Goal: Information Seeking & Learning: Learn about a topic

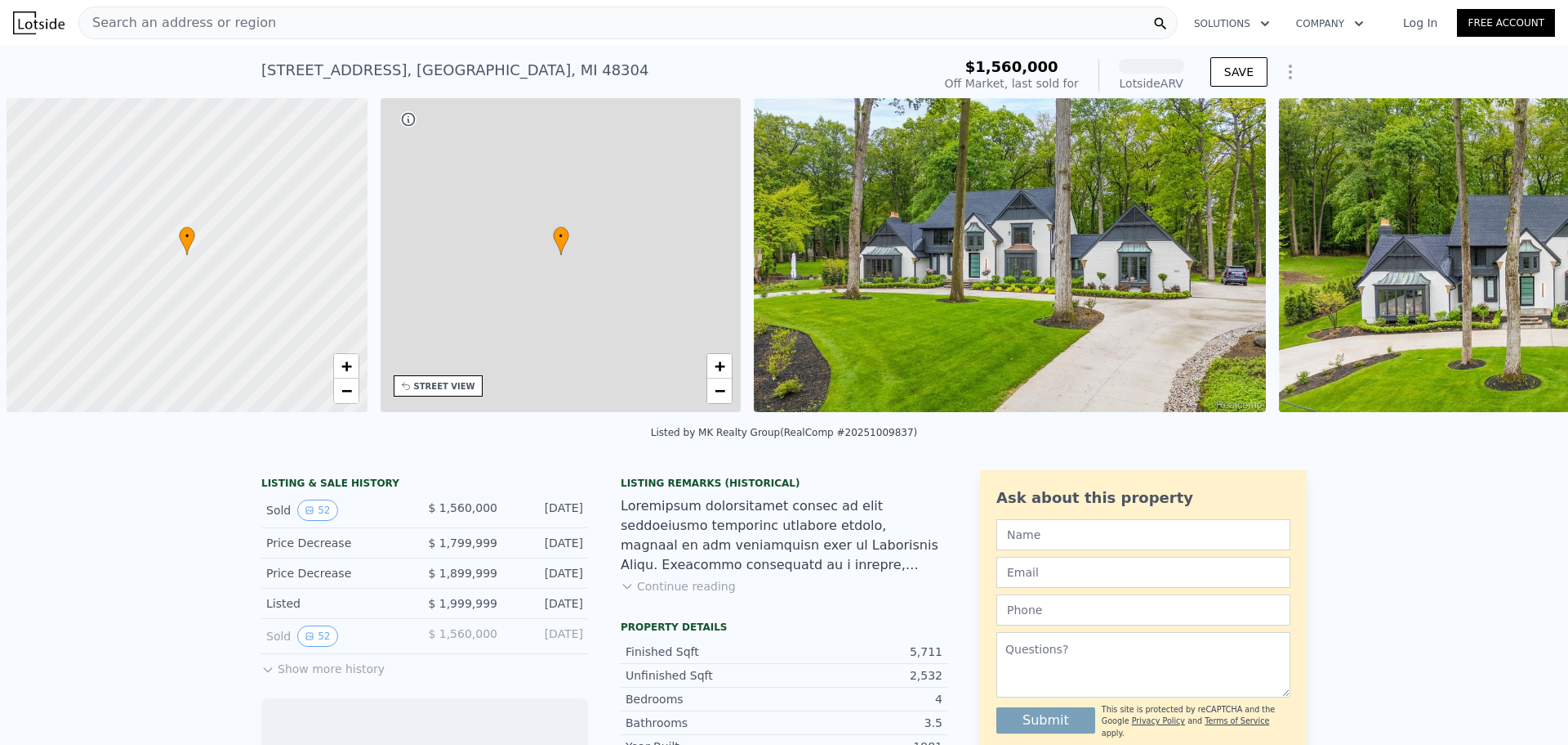
scroll to position [0, 7]
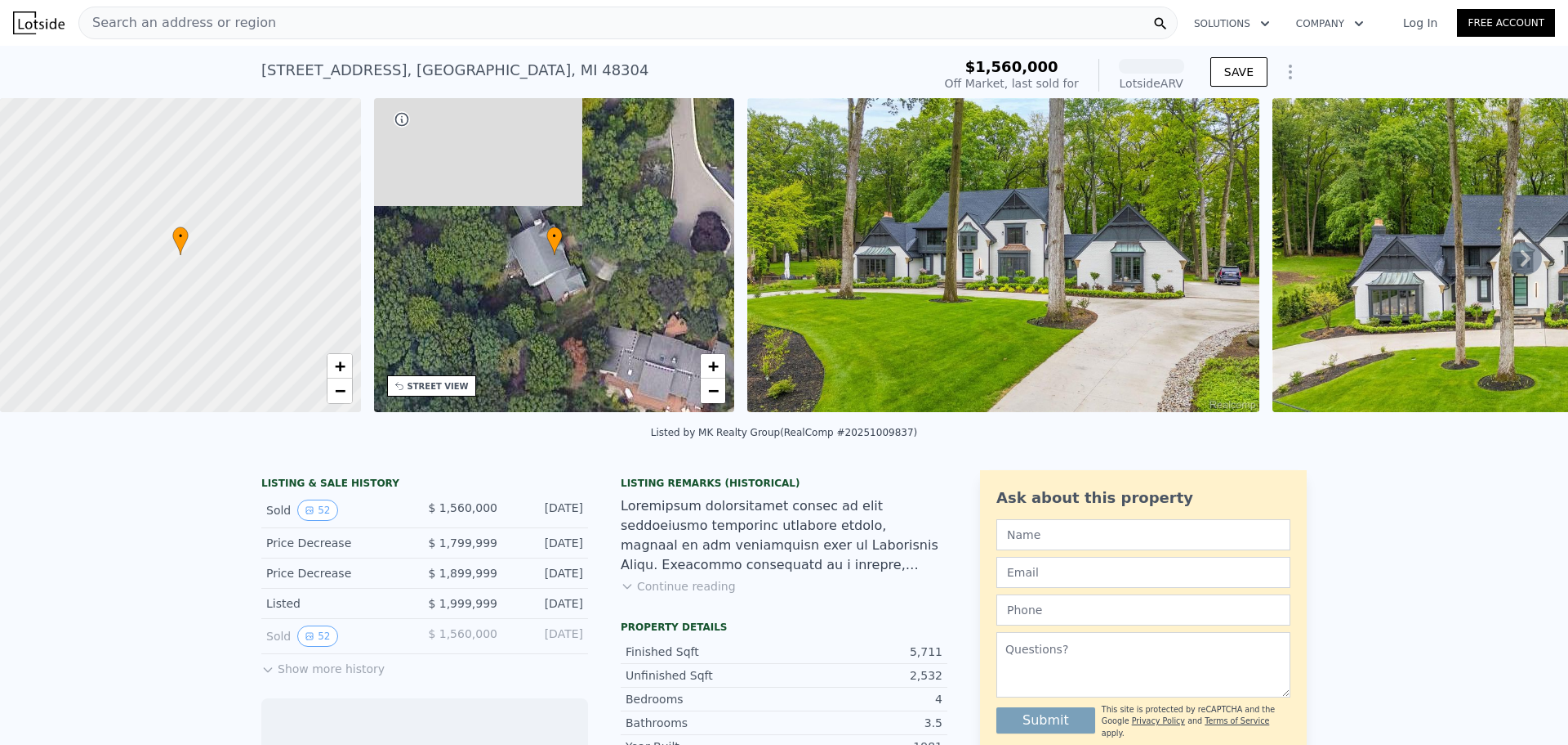
click at [1001, 247] on img at bounding box center [1004, 255] width 512 height 314
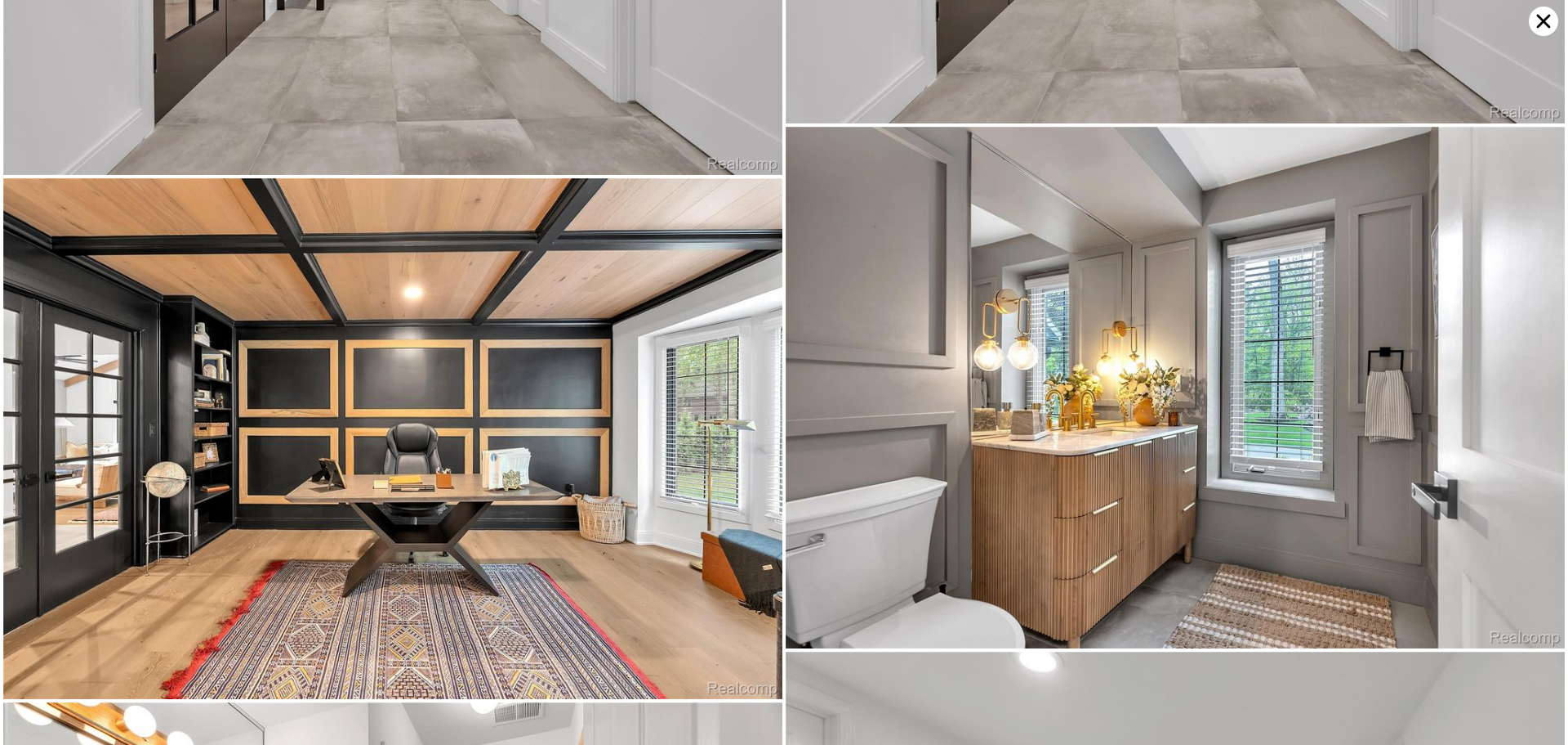
scroll to position [6508, 0]
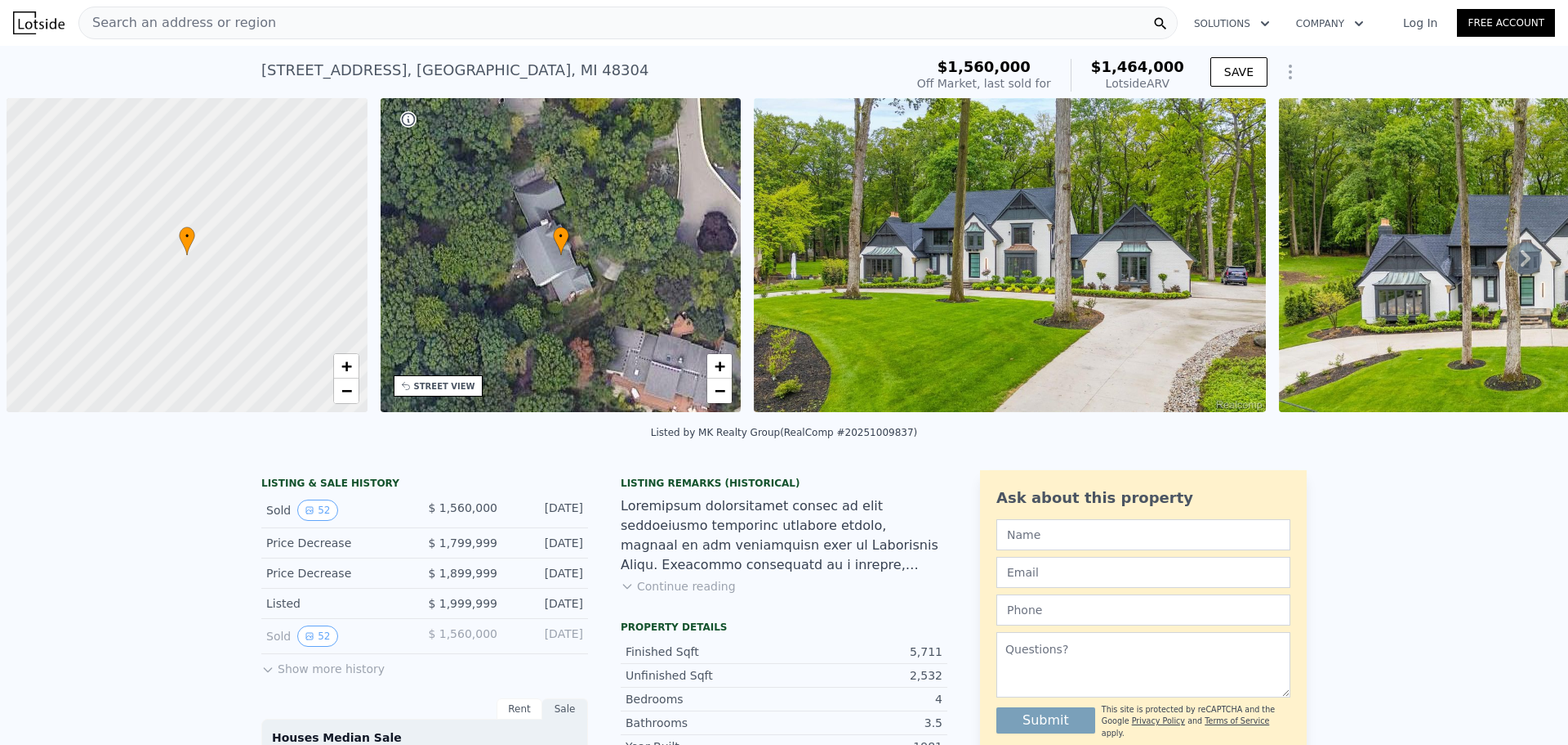
scroll to position [0, 7]
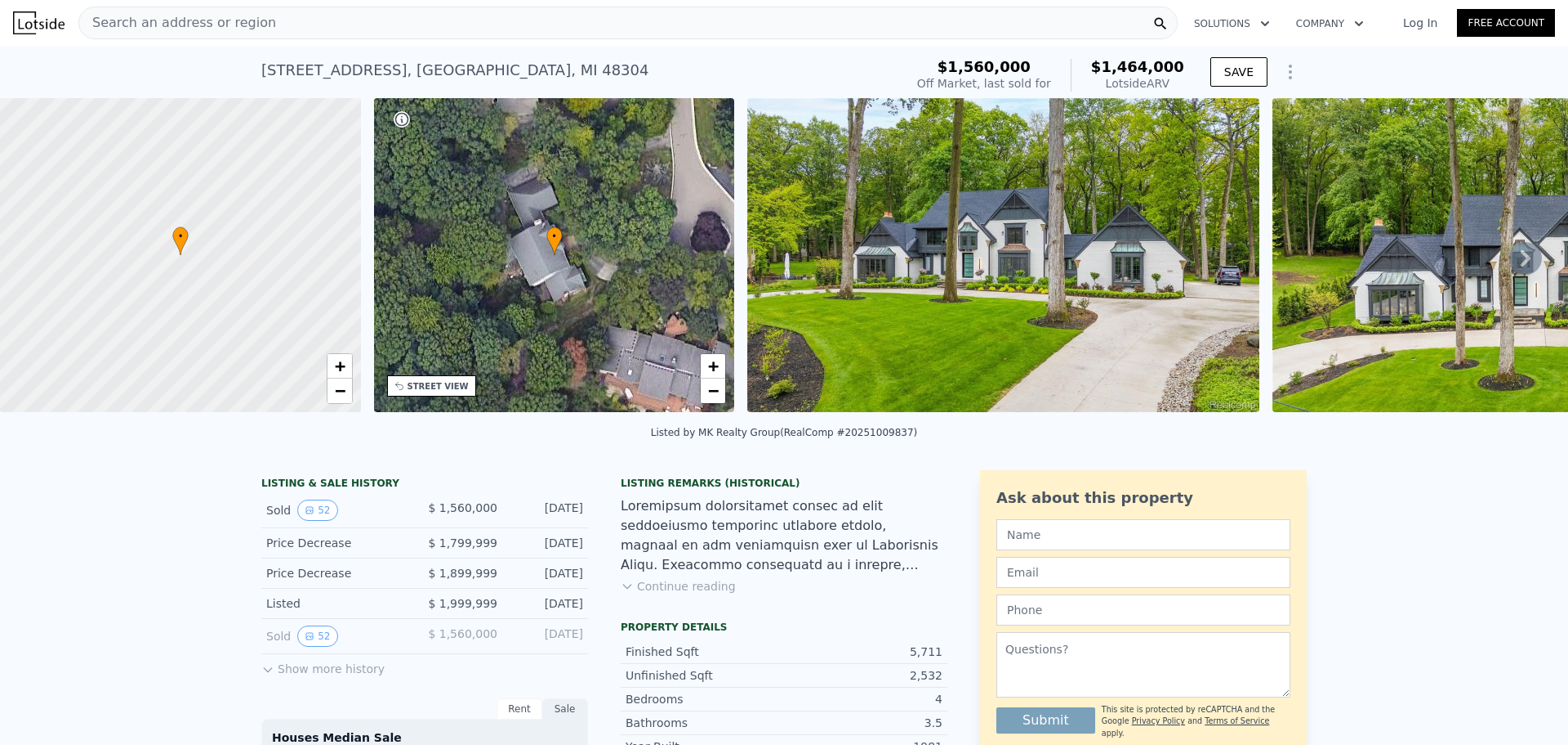
click at [303, 631] on div "Sold 52 $ 1,560,000 [DATE]" at bounding box center [424, 636] width 327 height 35
click at [304, 641] on icon "View historical data" at bounding box center [309, 636] width 10 height 10
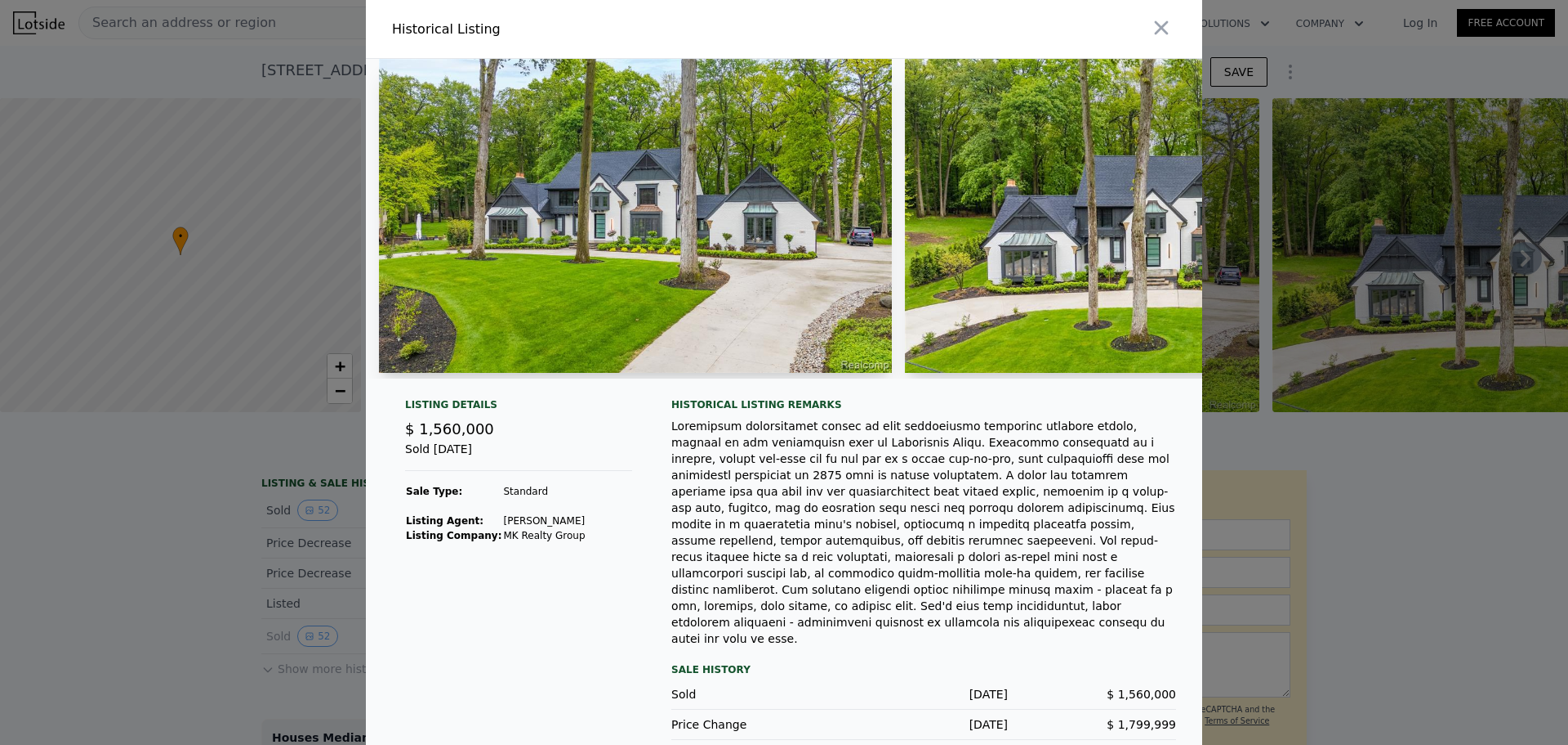
click at [237, 586] on div at bounding box center [784, 372] width 1568 height 745
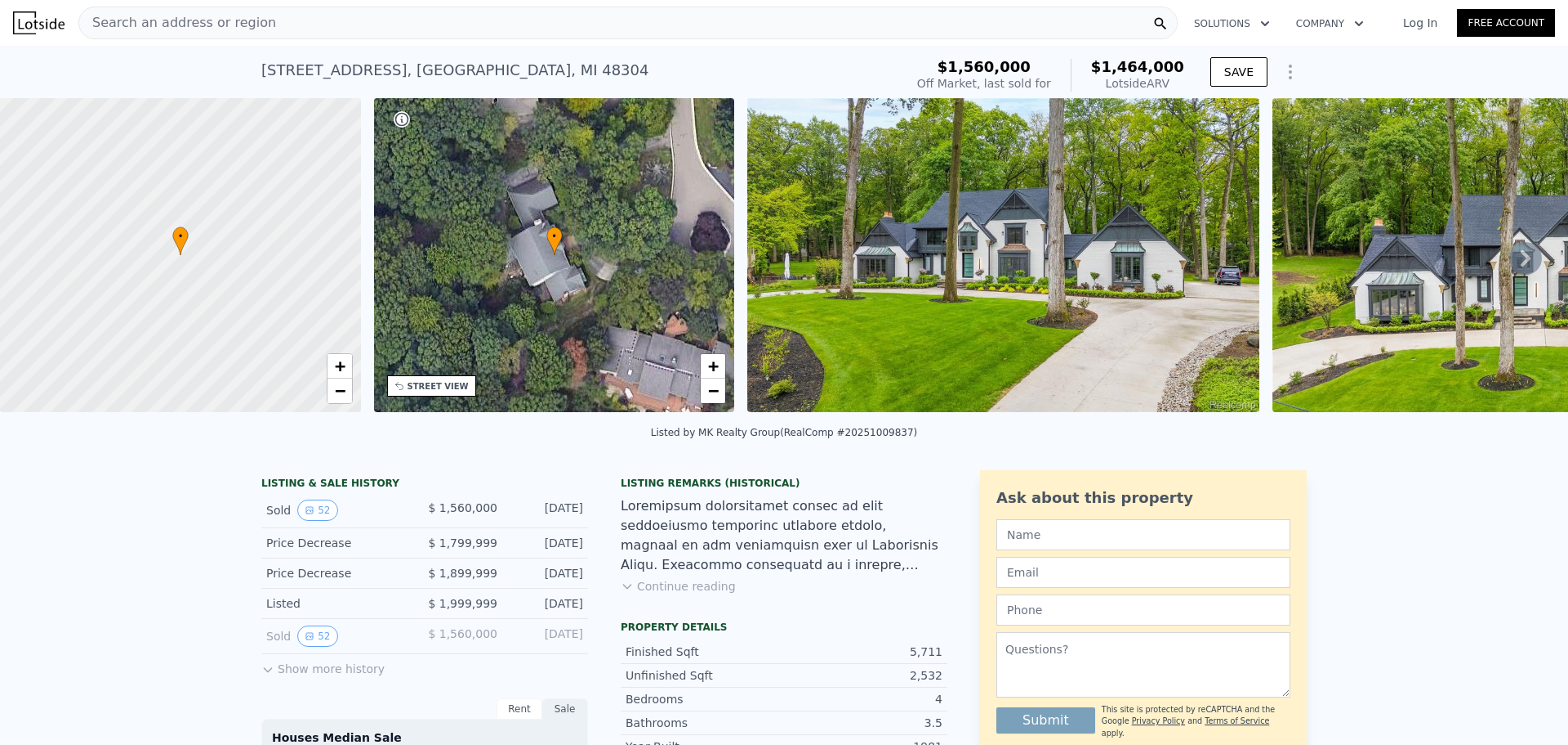
click at [316, 671] on button "Show more history" at bounding box center [323, 665] width 123 height 23
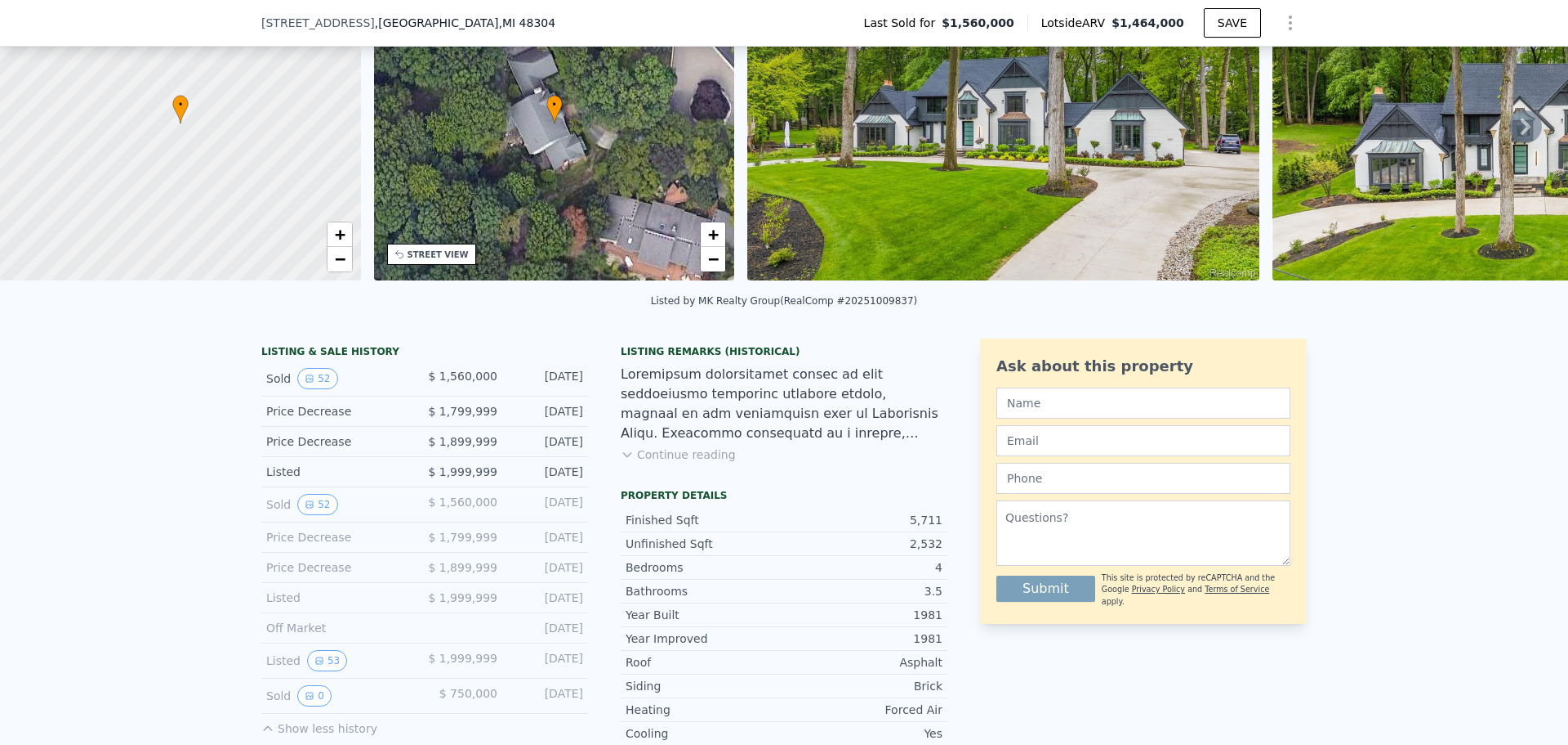
scroll to position [239, 0]
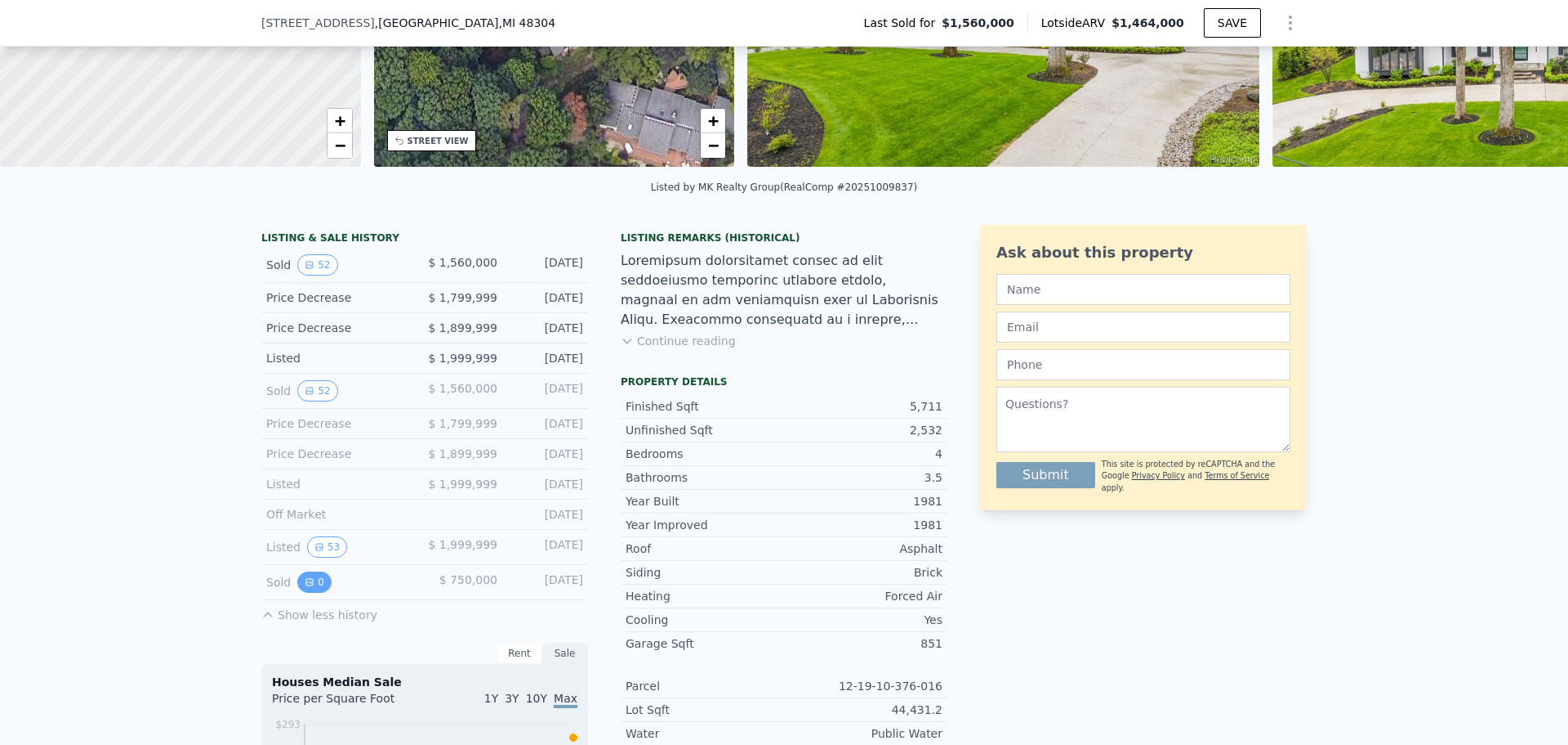
click at [313, 593] on button "0" at bounding box center [315, 582] width 35 height 21
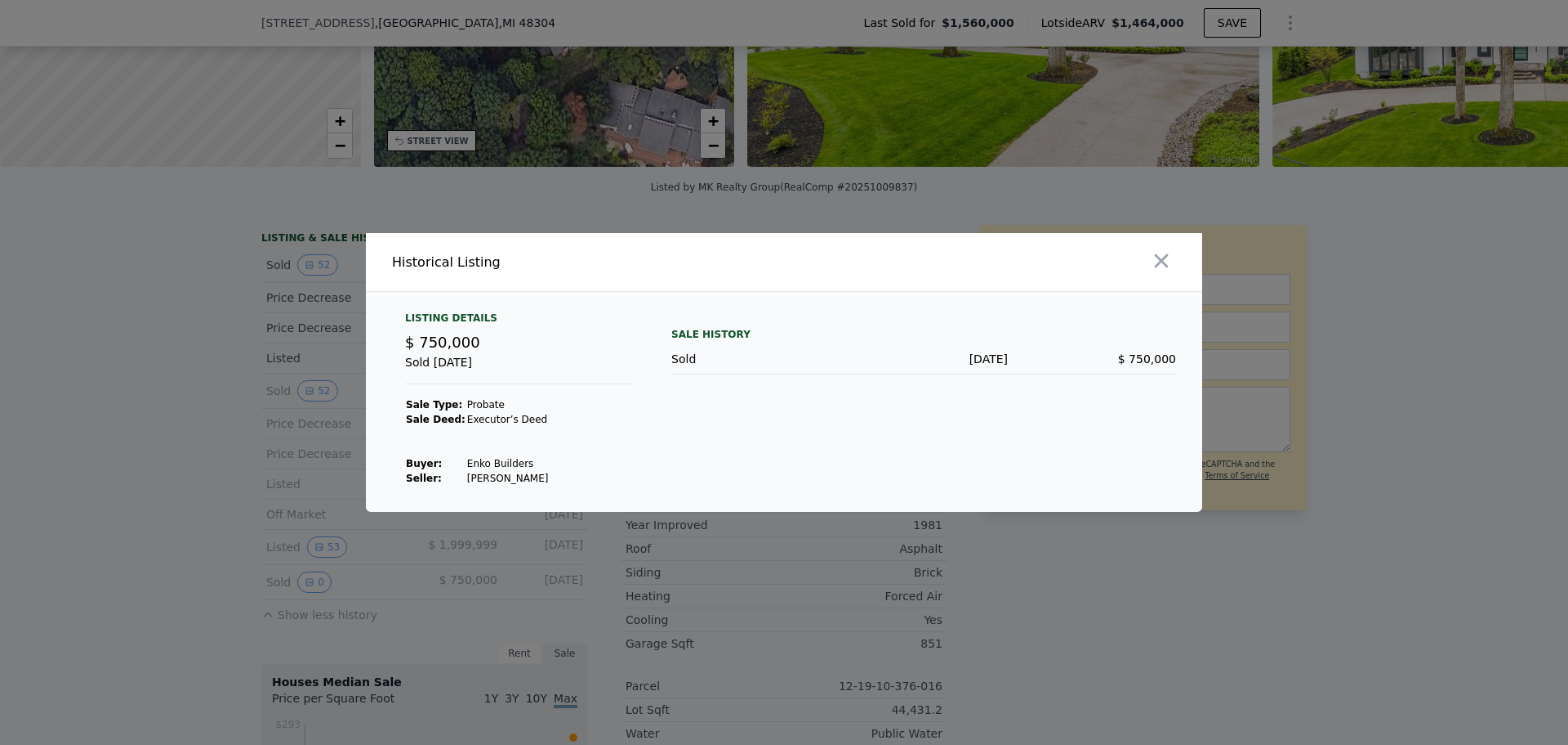
click at [294, 545] on div at bounding box center [784, 372] width 1568 height 745
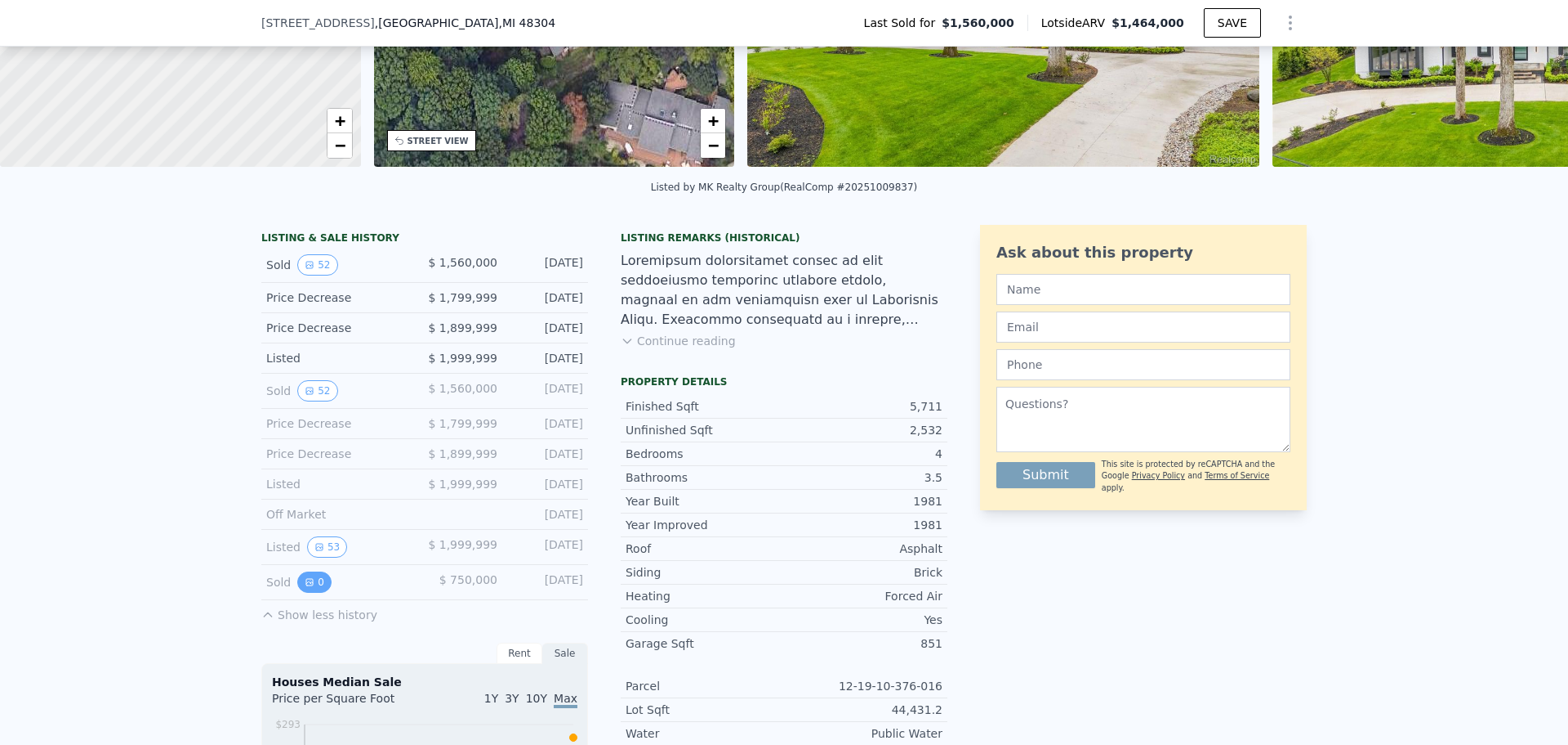
click at [308, 593] on button "0" at bounding box center [315, 582] width 35 height 21
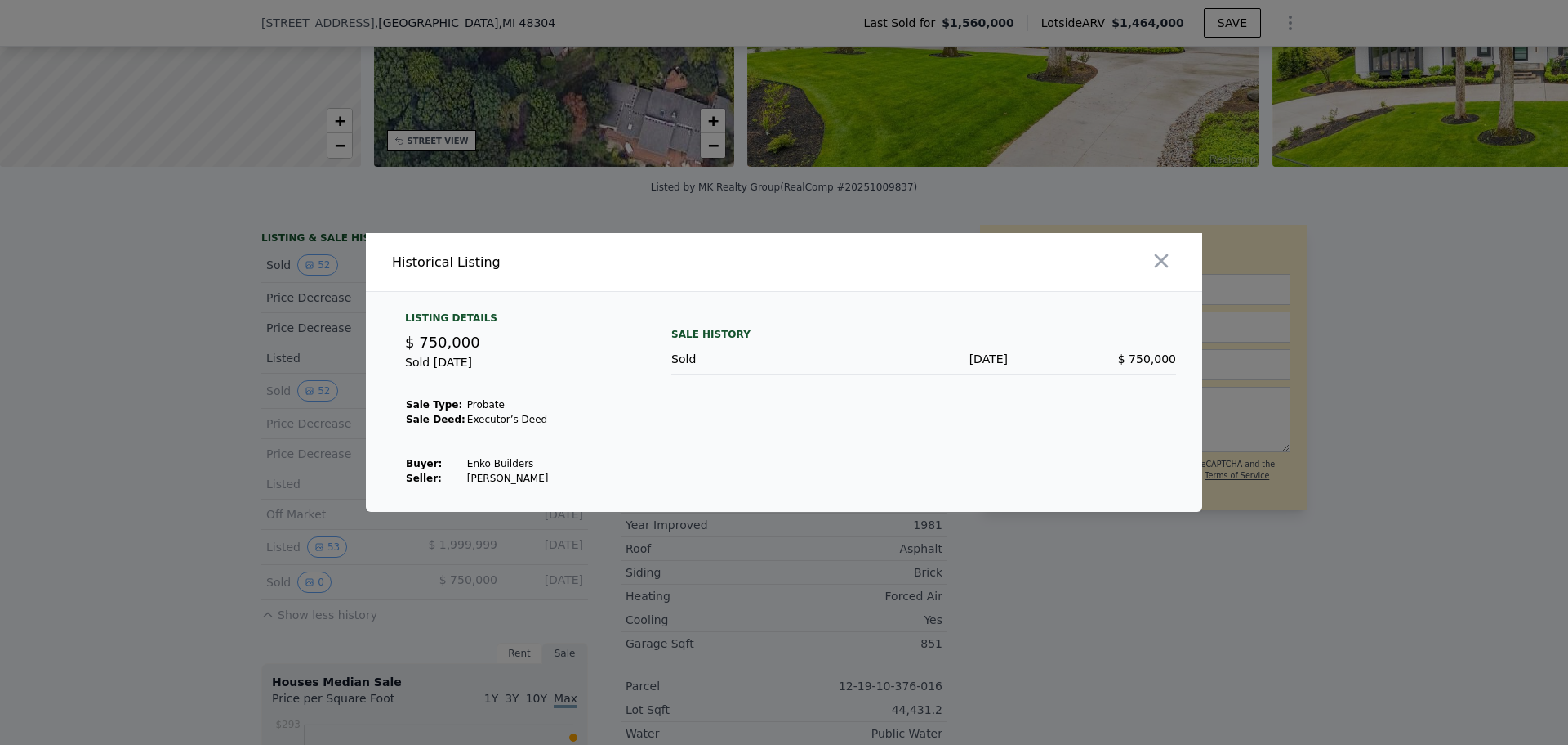
click at [334, 529] on div at bounding box center [784, 372] width 1568 height 745
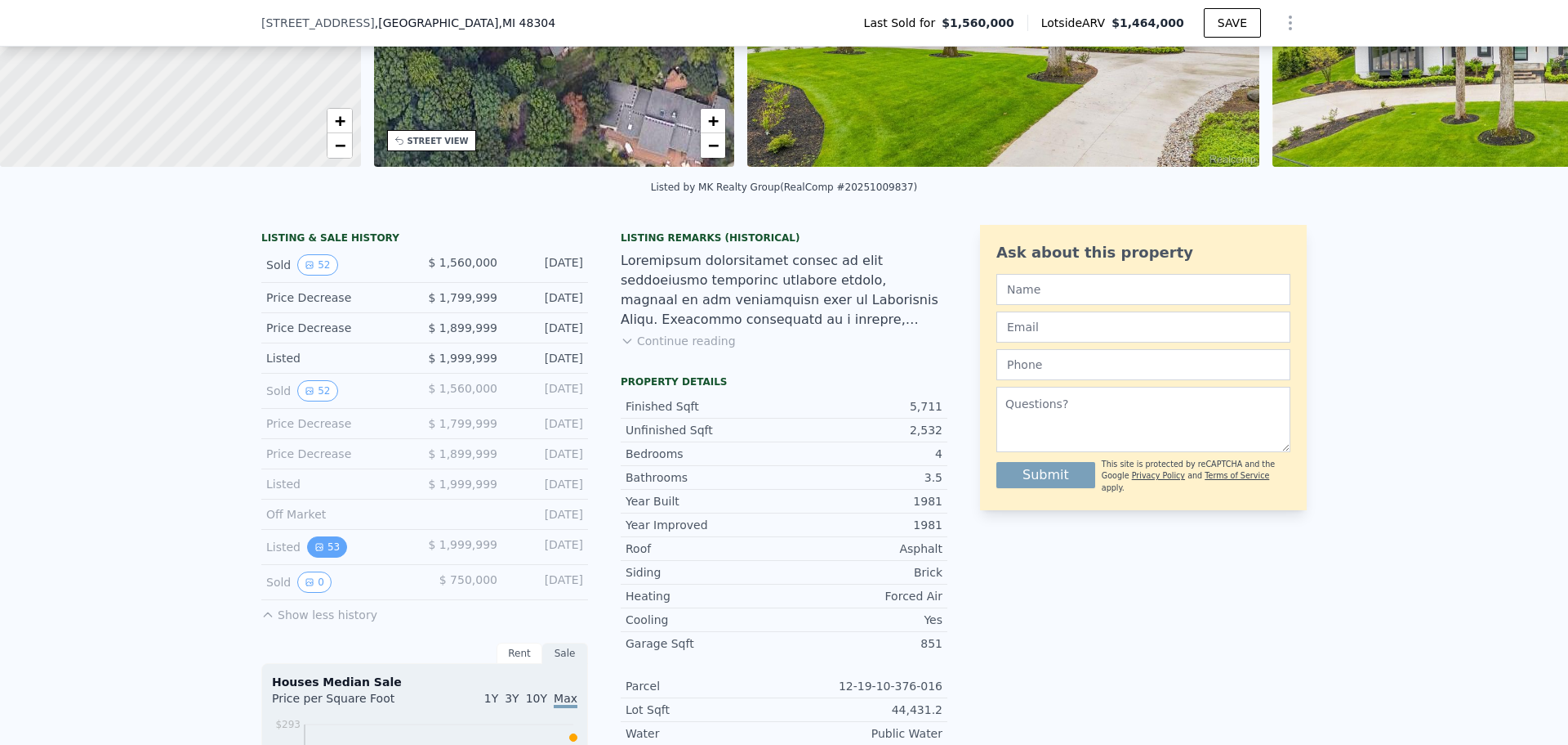
click at [320, 557] on button "53" at bounding box center [327, 546] width 40 height 21
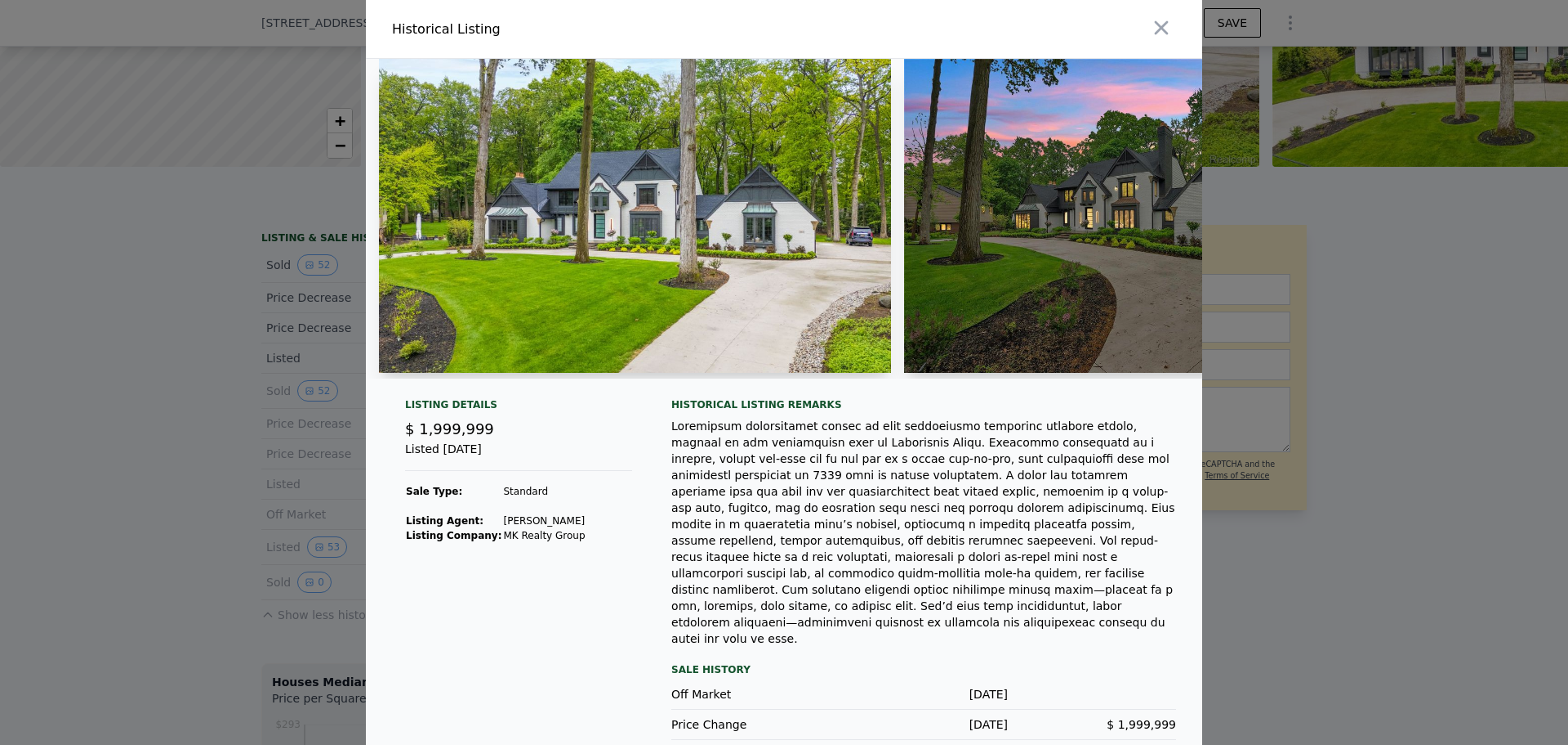
click at [283, 578] on div at bounding box center [784, 372] width 1568 height 745
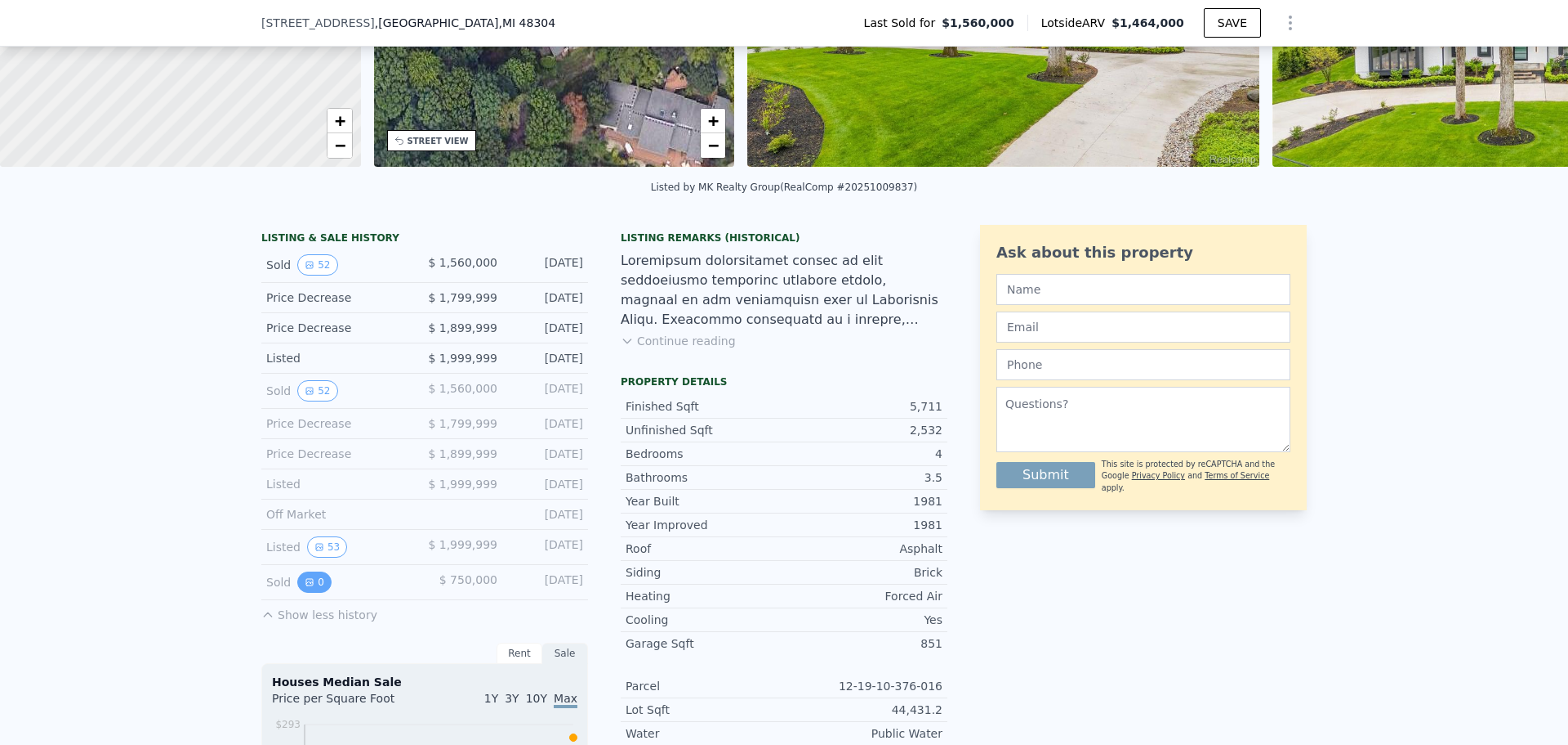
click at [298, 593] on button "0" at bounding box center [315, 582] width 35 height 21
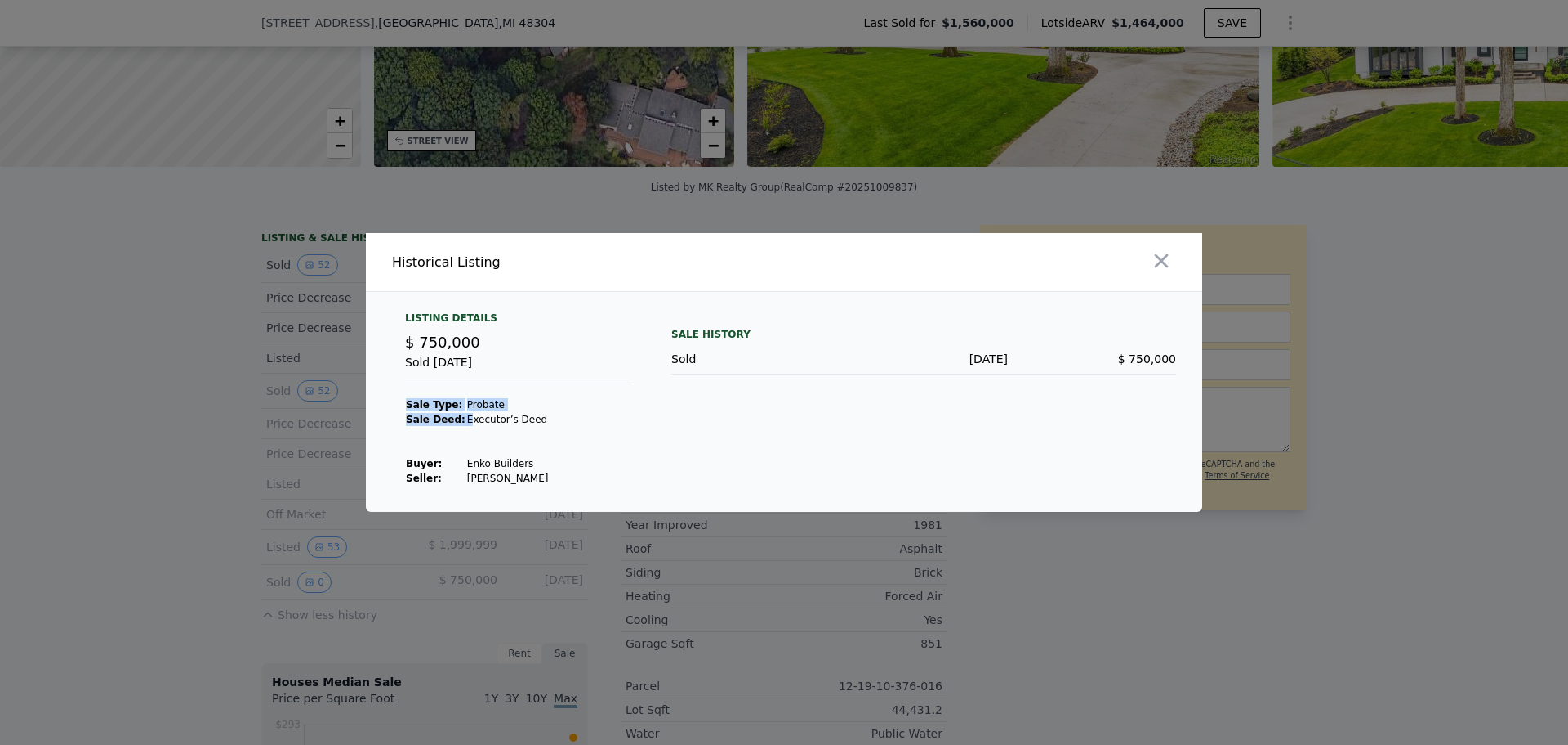
drag, startPoint x: 458, startPoint y: 425, endPoint x: 535, endPoint y: 436, distance: 77.8
click at [535, 436] on div "Listing Details $ 750,000 Sold [DATE] Sale Type: Probate Sale Deed: Executor’s …" at bounding box center [518, 398] width 253 height 174
click at [542, 436] on div "Listing Details $ 750,000 Sold [DATE] Sale Type: Probate Sale Deed: Executor’s …" at bounding box center [518, 398] width 253 height 174
click at [503, 463] on td "Enko Builders" at bounding box center [508, 463] width 83 height 14
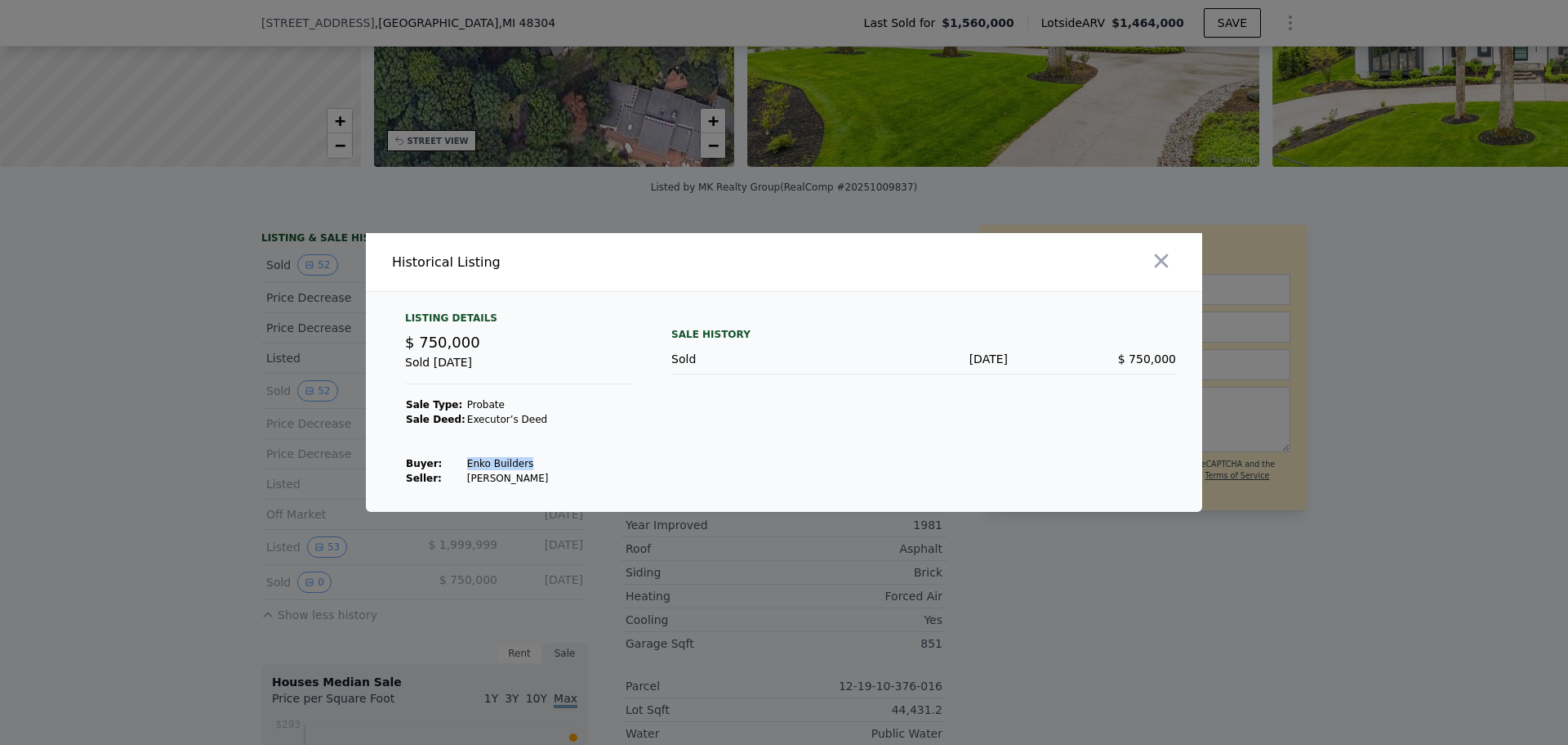
click at [503, 463] on td "Enko Builders" at bounding box center [508, 463] width 83 height 14
